Goal: Information Seeking & Learning: Learn about a topic

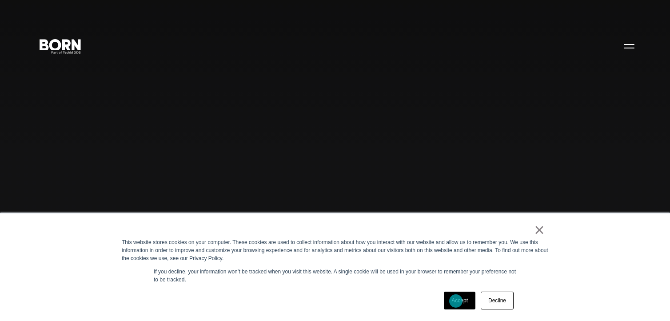
click at [456, 301] on link "Accept" at bounding box center [460, 301] width 32 height 18
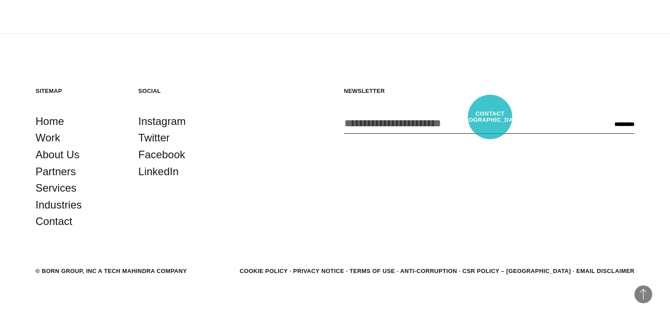
scroll to position [2390, 0]
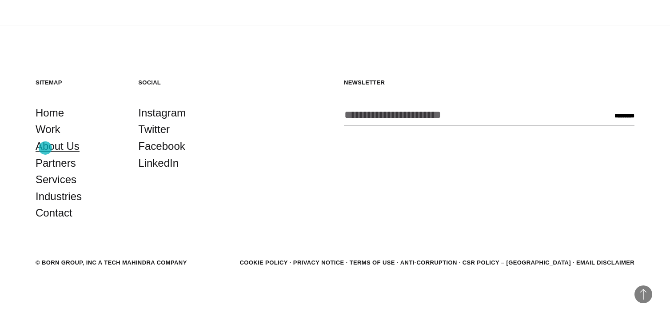
click at [45, 148] on link "About Us" at bounding box center [58, 146] width 44 height 17
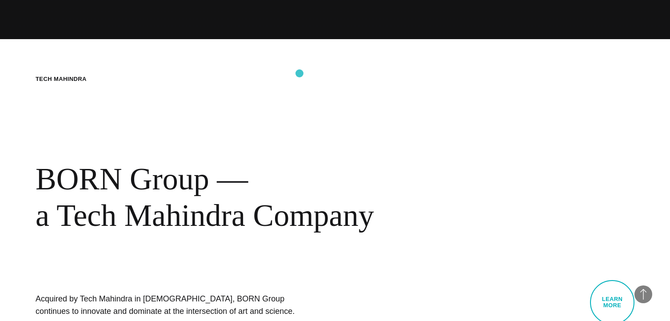
scroll to position [356, 0]
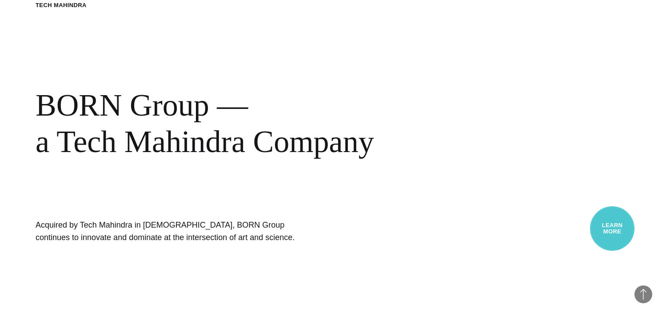
click at [606, 232] on link "Learn More" at bounding box center [612, 228] width 44 height 44
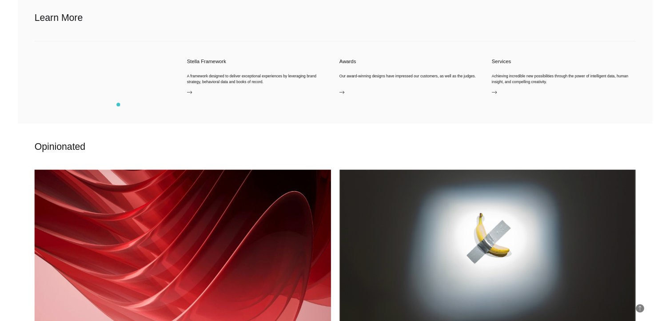
scroll to position [800, 0]
